Goal: Task Accomplishment & Management: Manage account settings

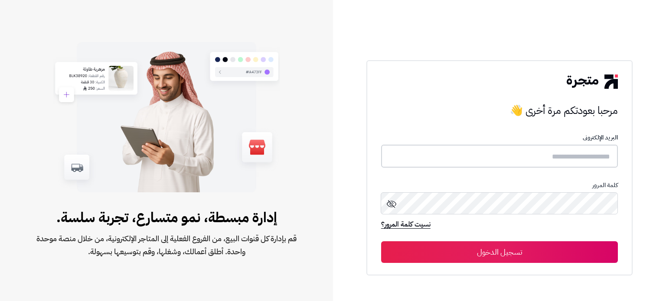
drag, startPoint x: 0, startPoint y: 0, endPoint x: 549, endPoint y: 159, distance: 571.9
click at [549, 159] on input "text" at bounding box center [499, 156] width 237 height 23
type input "******"
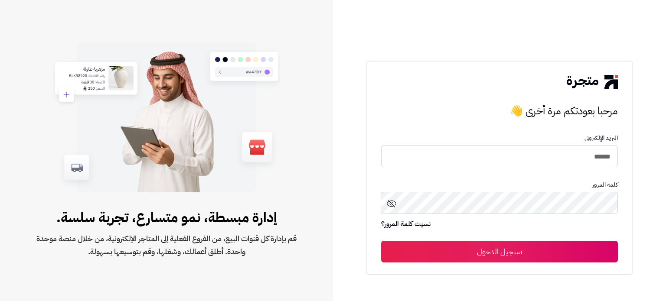
drag, startPoint x: 502, startPoint y: 250, endPoint x: 510, endPoint y: 239, distance: 13.6
click at [503, 250] on button "تسجيل الدخول" at bounding box center [499, 252] width 237 height 22
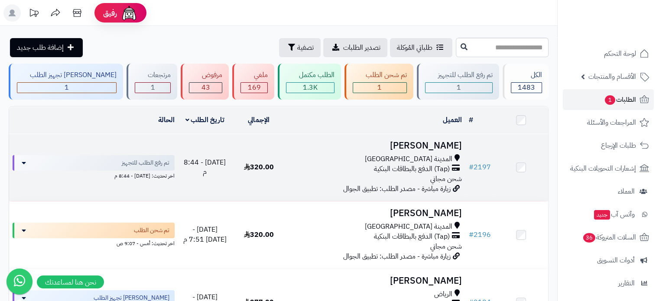
click at [410, 179] on div "المدينة المنورة (Tap) الدفع بالبطاقات البنكية شحن مجاني" at bounding box center [375, 169] width 172 height 30
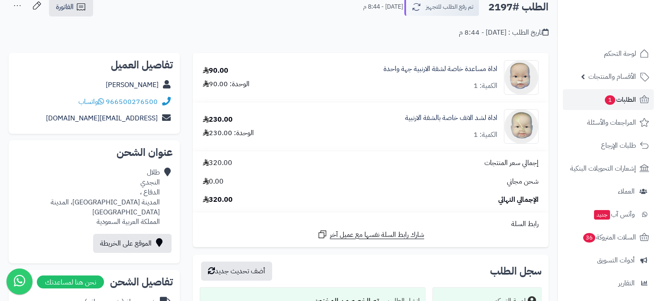
scroll to position [43, 0]
